Goal: Task Accomplishment & Management: Complete application form

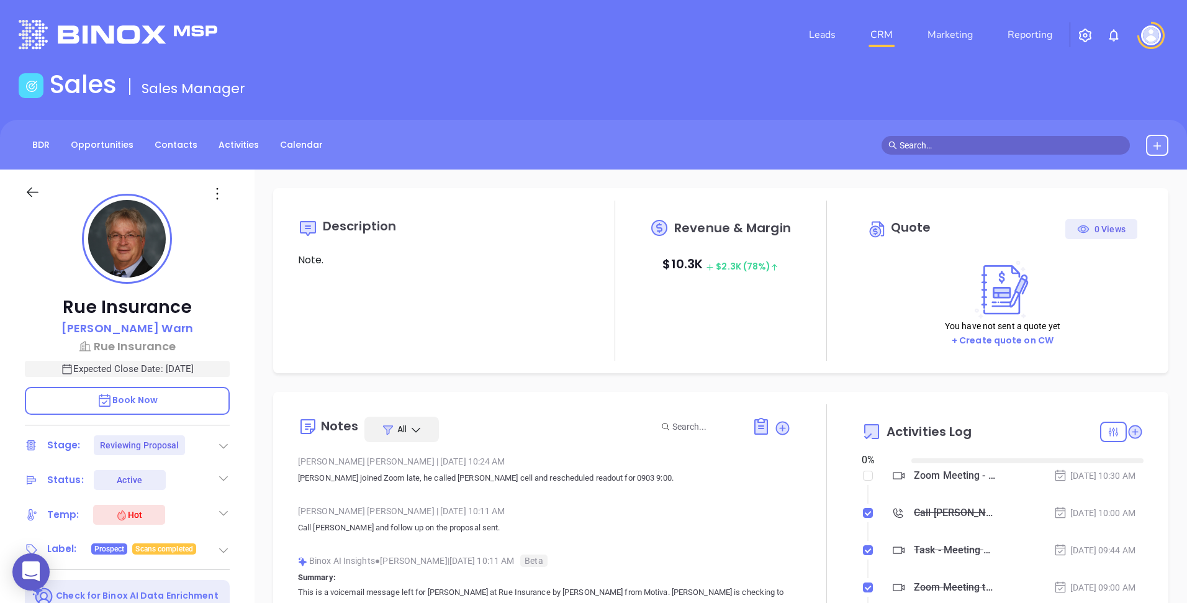
type input "[DATE]"
click at [122, 308] on p "Rue Insurance" at bounding box center [127, 307] width 205 height 22
click at [161, 304] on p "Rue Insurance" at bounding box center [127, 307] width 205 height 22
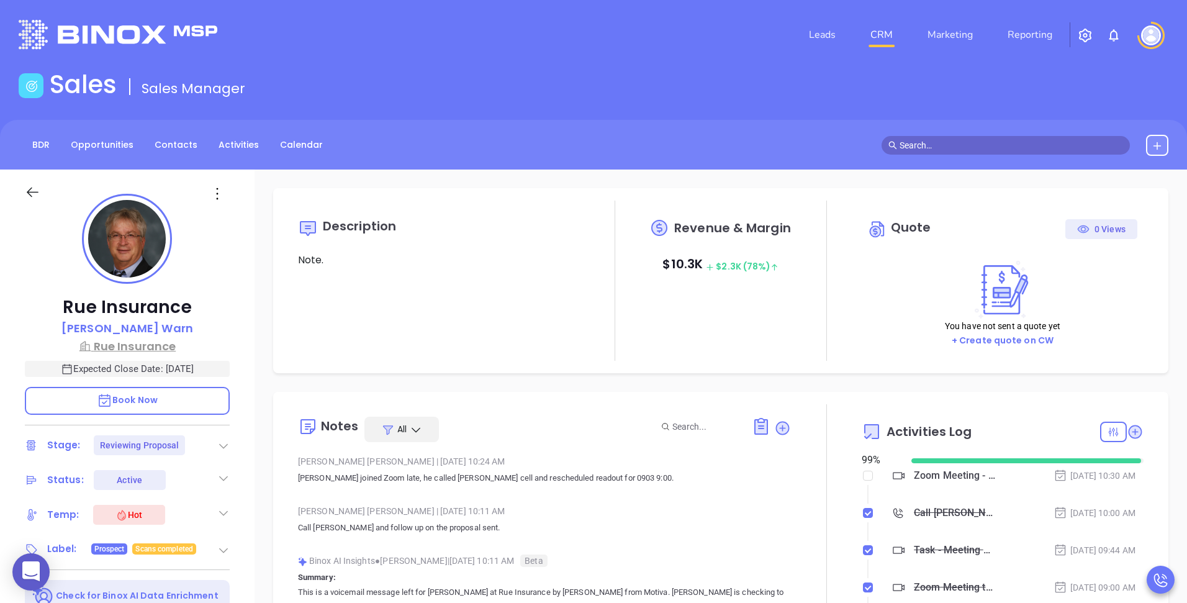
type input "Andrea Cruz"
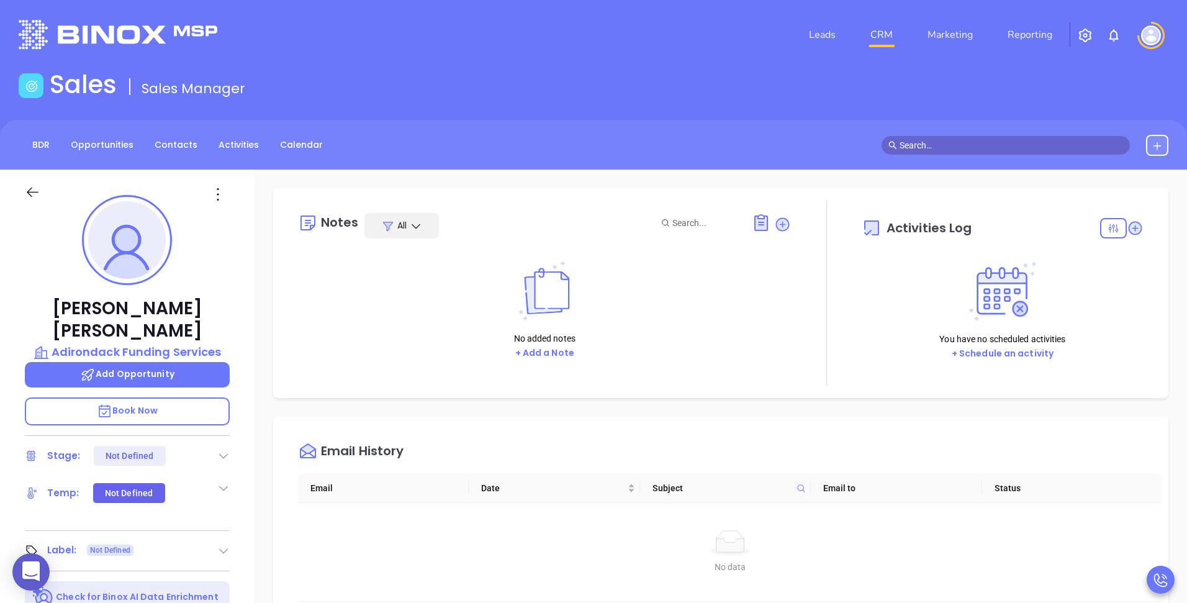
scroll to position [361, 0]
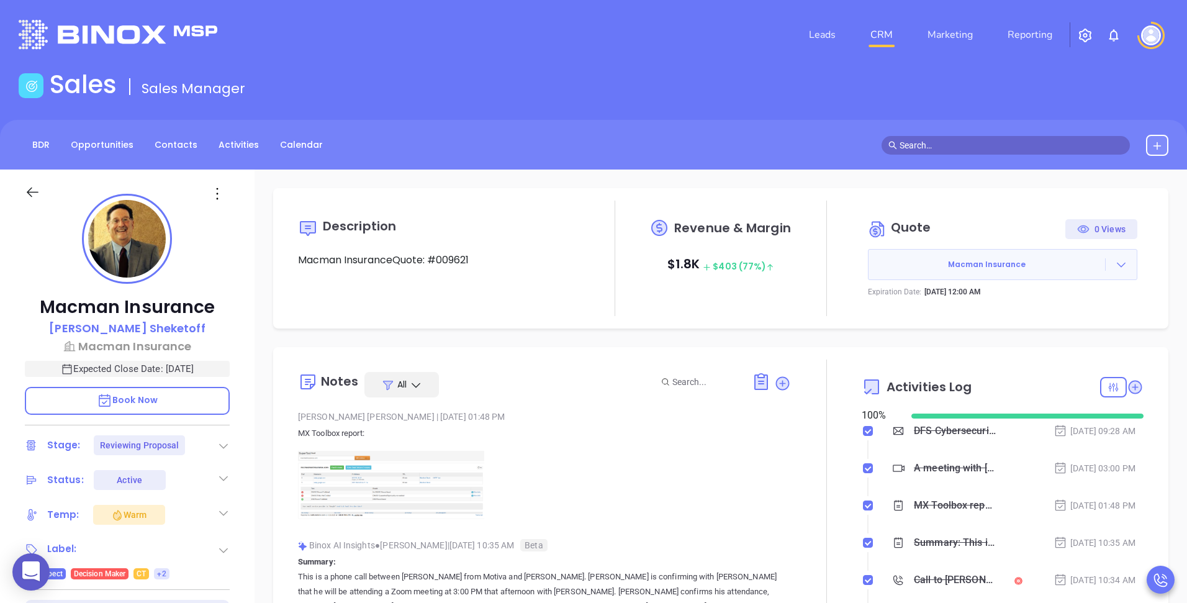
scroll to position [289, 0]
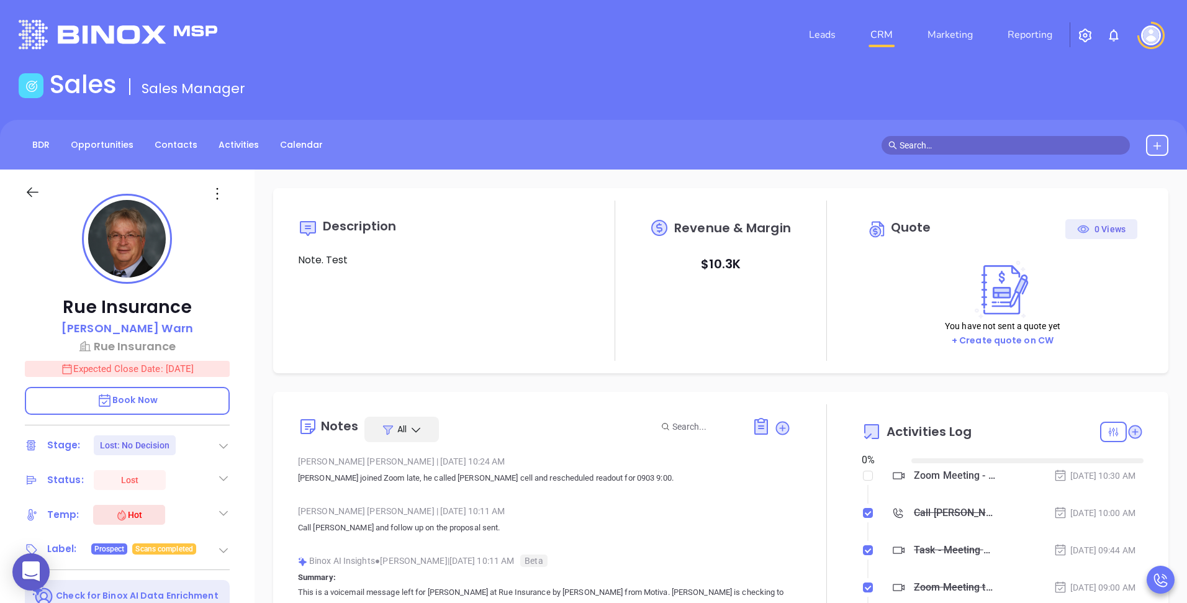
type input "09/04/2025"
type input "[PERSON_NAME]"
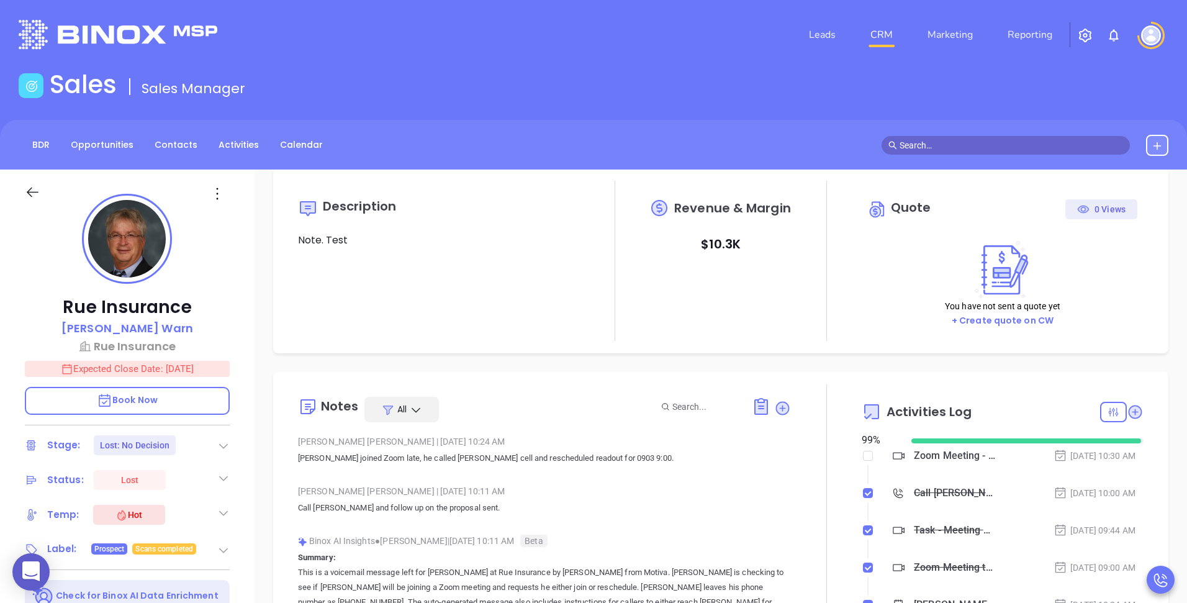
scroll to position [24, 0]
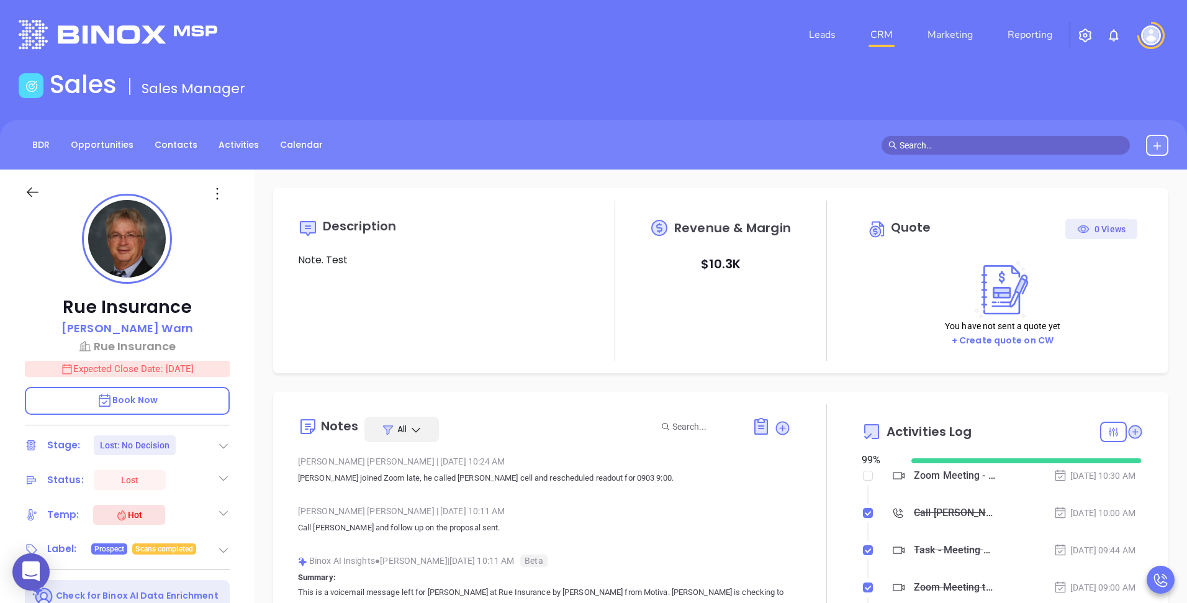
type input "[DATE]"
type input "[PERSON_NAME]"
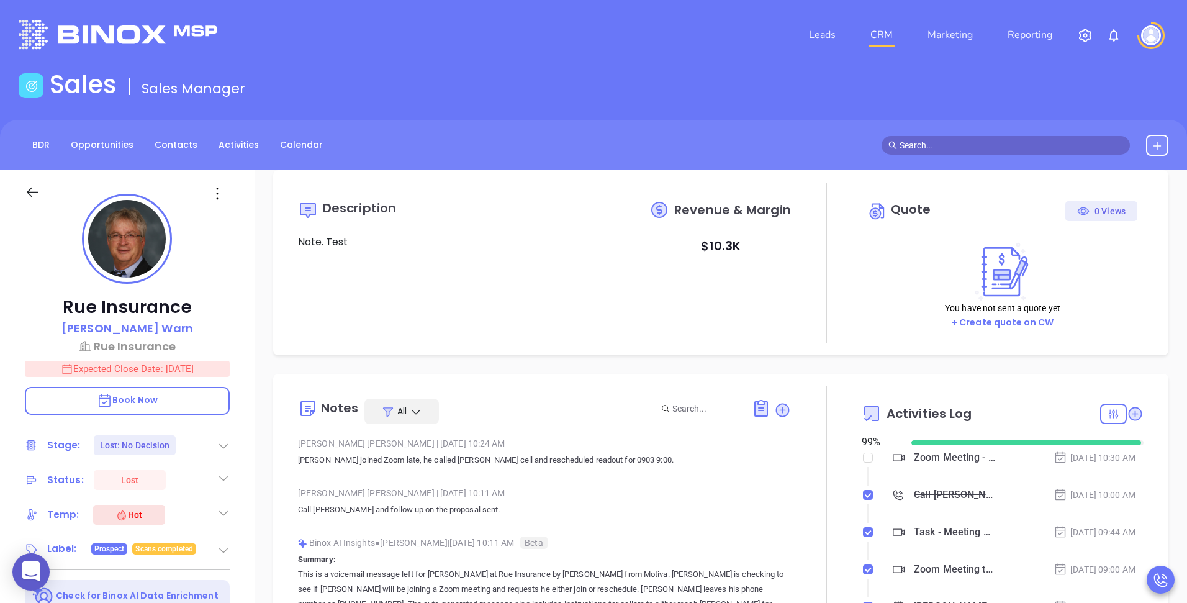
scroll to position [0, 0]
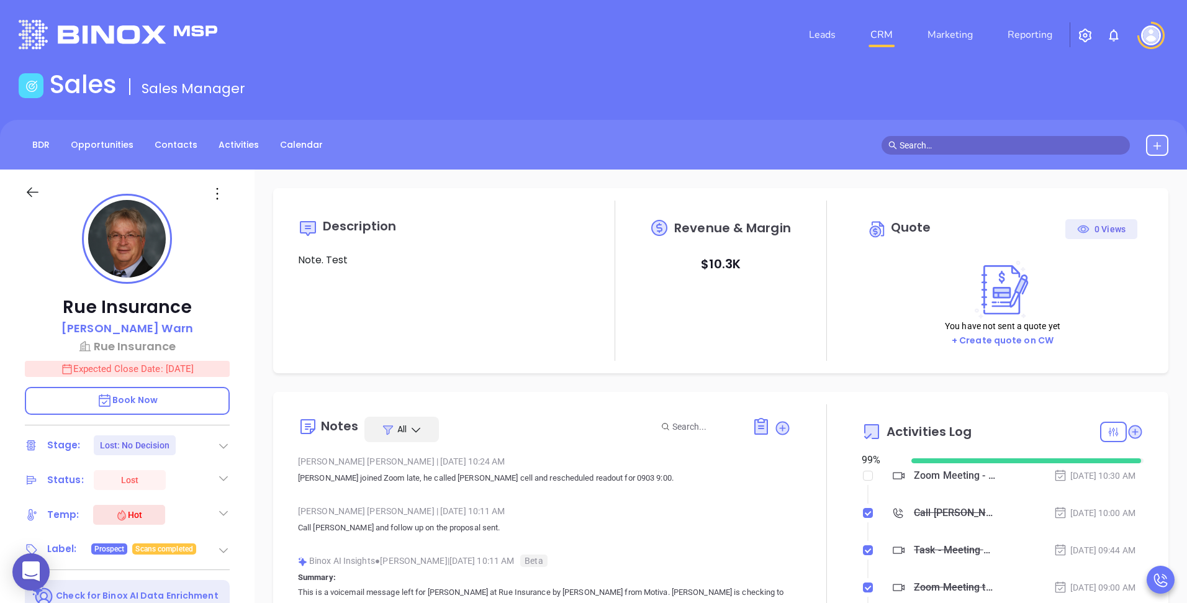
click at [1086, 227] on div "0 Views" at bounding box center [1101, 229] width 48 height 20
type input "[DATE]"
type input "[PERSON_NAME]"
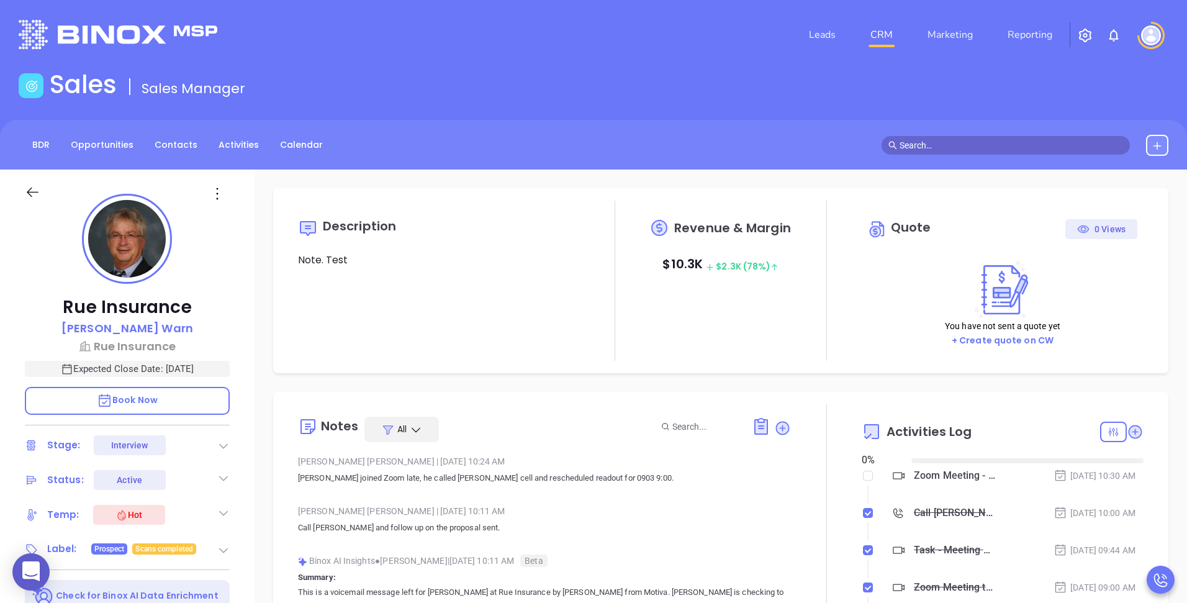
type input "[DATE]"
type input "[PERSON_NAME]"
type input "[DATE]"
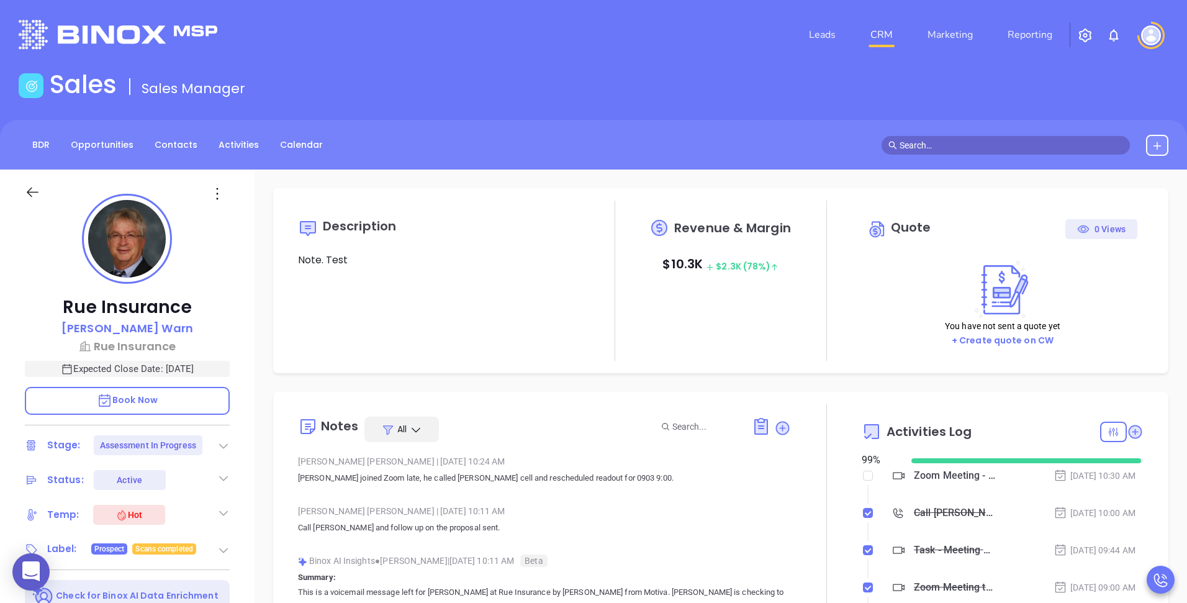
type input "[PERSON_NAME]"
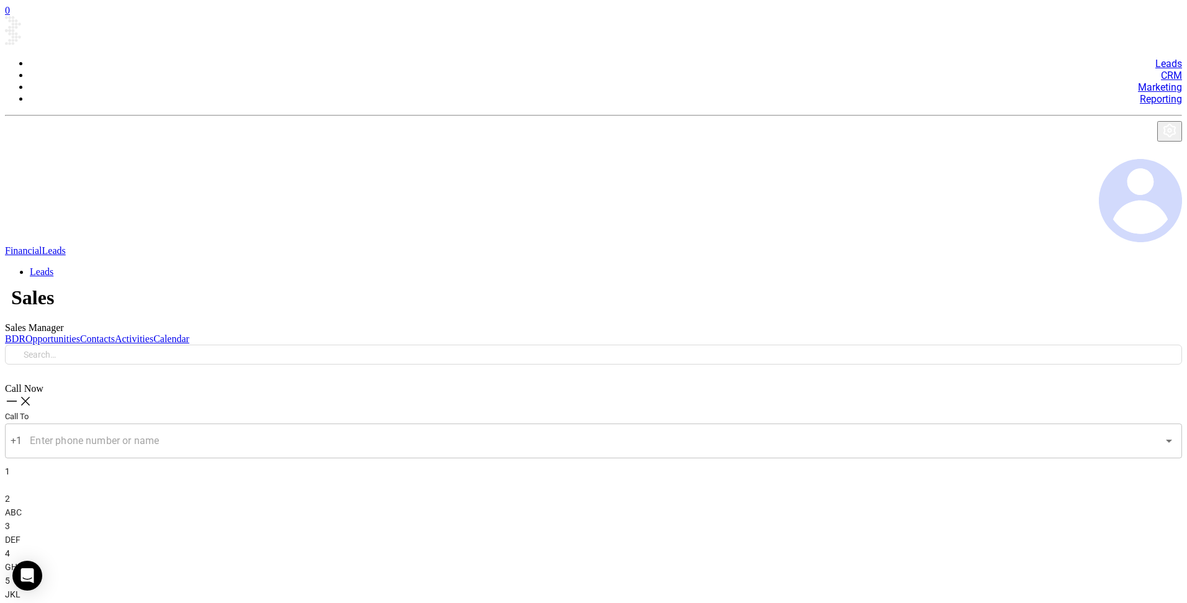
scroll to position [195, 0]
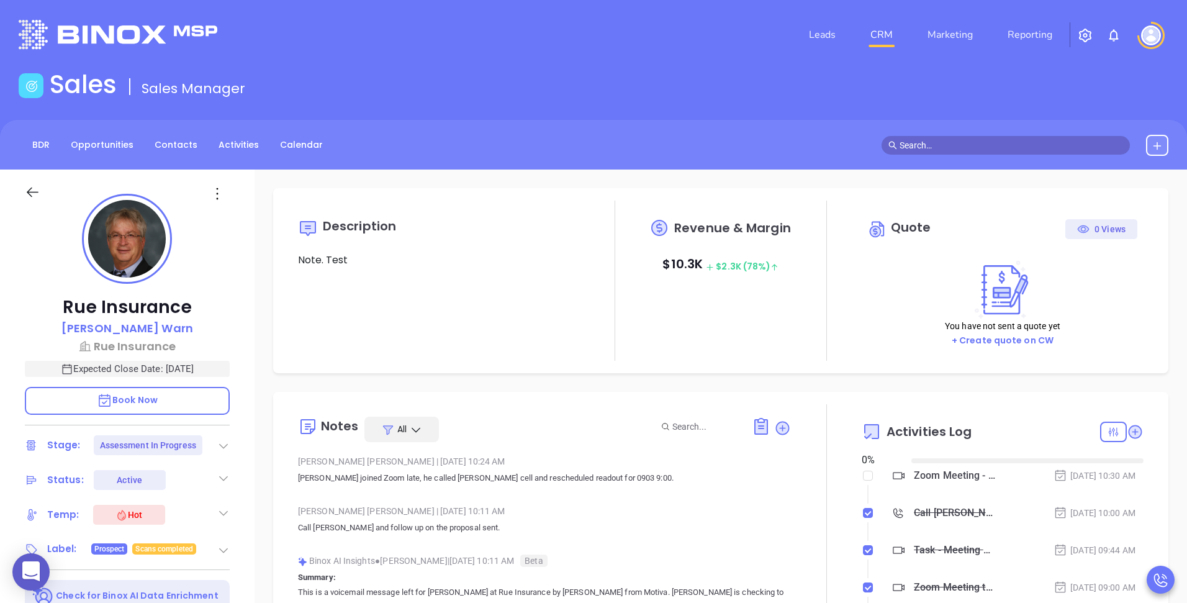
type input "10:00 am"
type input "[DATE]"
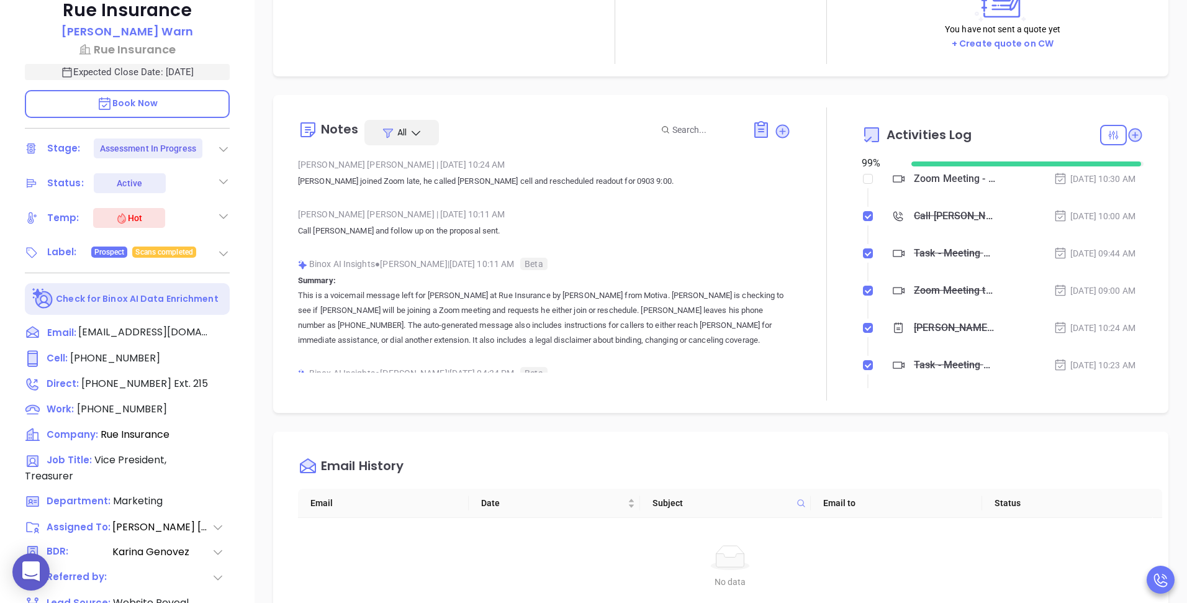
scroll to position [318, 0]
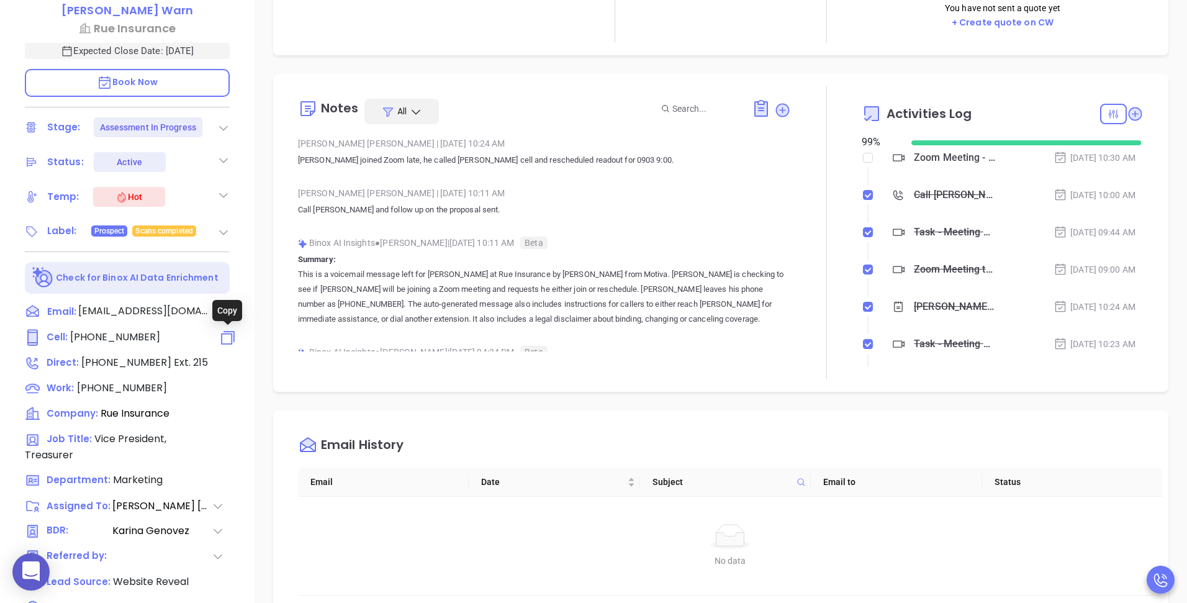
type input "[PERSON_NAME]"
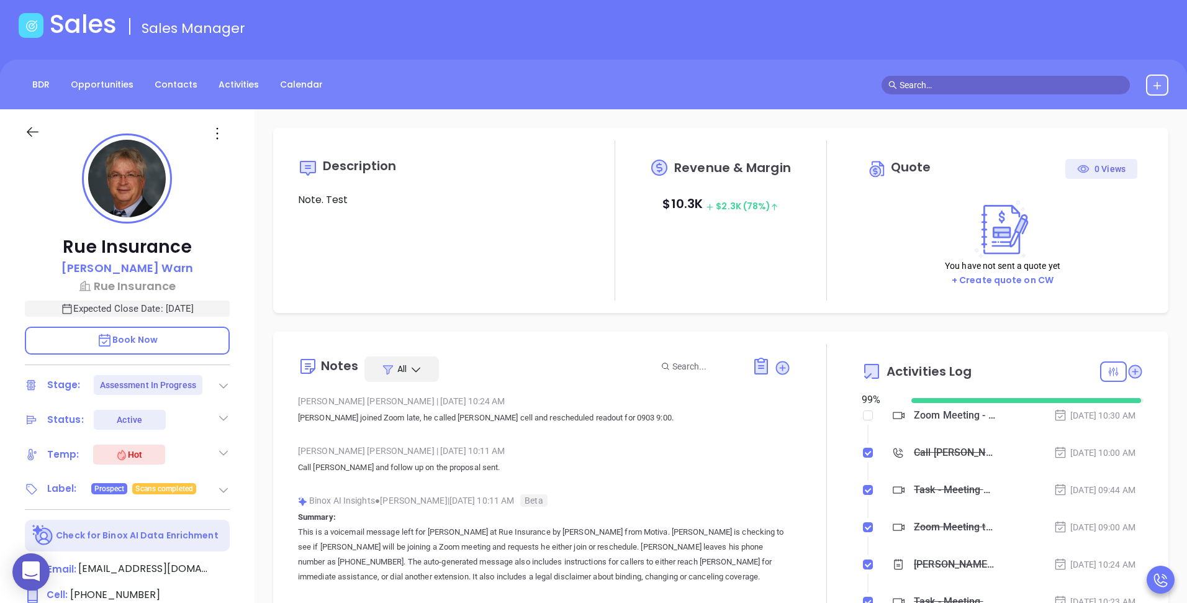
scroll to position [0, 0]
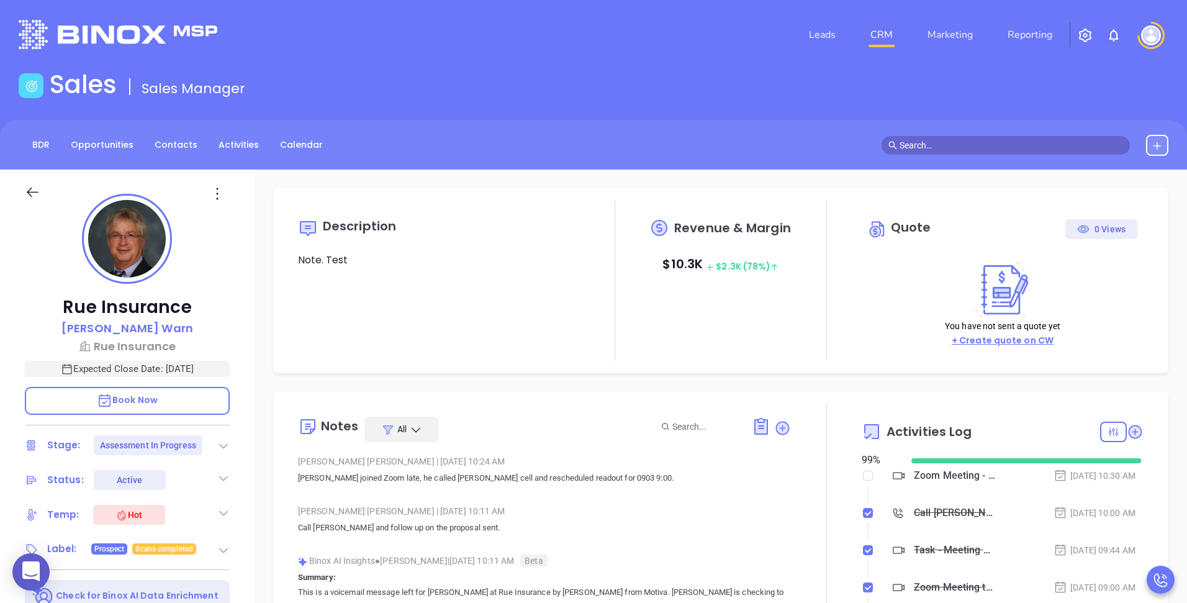
click at [1016, 338] on span "+ Create quote on CW" at bounding box center [1002, 340] width 102 height 12
click at [509, 62] on header "Leads CRM Marketing Reporting Financial Leads Leads" at bounding box center [593, 35] width 1149 height 70
click at [336, 277] on div "Description Note. Test" at bounding box center [439, 280] width 282 height 160
drag, startPoint x: 353, startPoint y: 261, endPoint x: 316, endPoint y: 212, distance: 61.1
click at [316, 213] on div "Description Note. Test" at bounding box center [439, 240] width 282 height 55
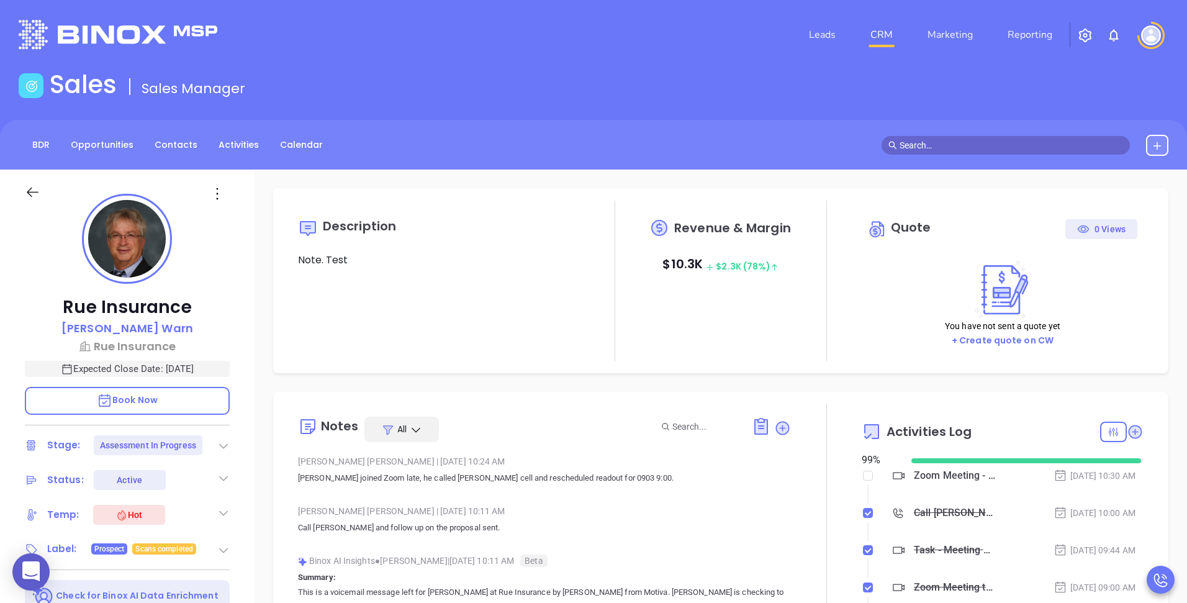
click at [341, 261] on p "Note. Test" at bounding box center [439, 260] width 282 height 15
click at [208, 191] on icon at bounding box center [217, 193] width 19 height 19
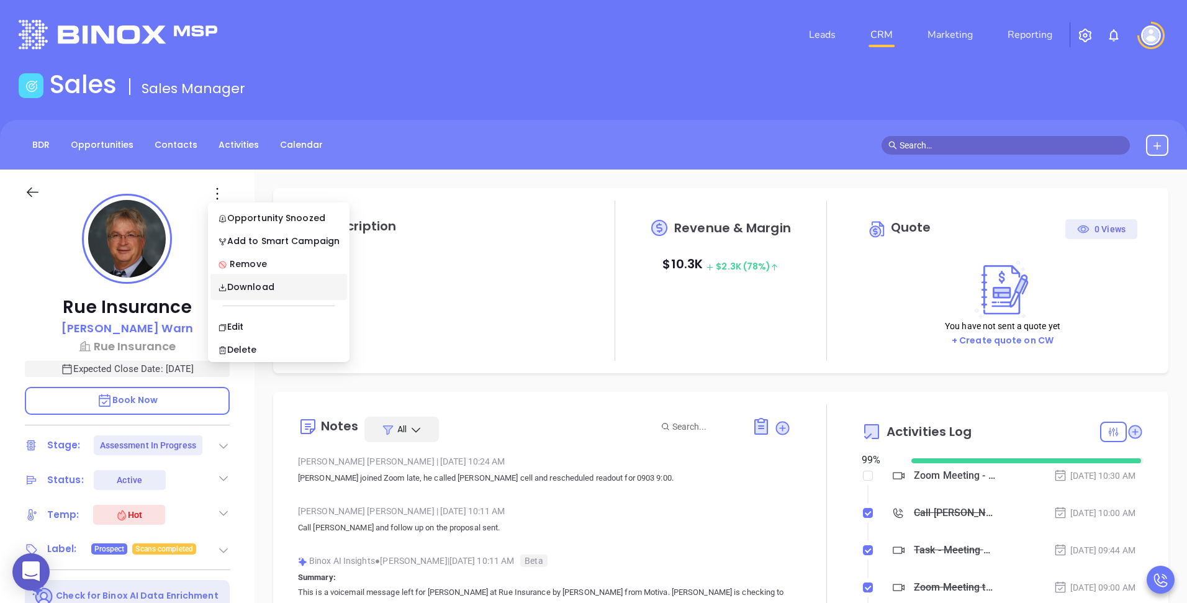
click at [450, 165] on div "BDR Opportunities Contacts Activities Calendar" at bounding box center [593, 145] width 1187 height 50
